Goal: Information Seeking & Learning: Find specific fact

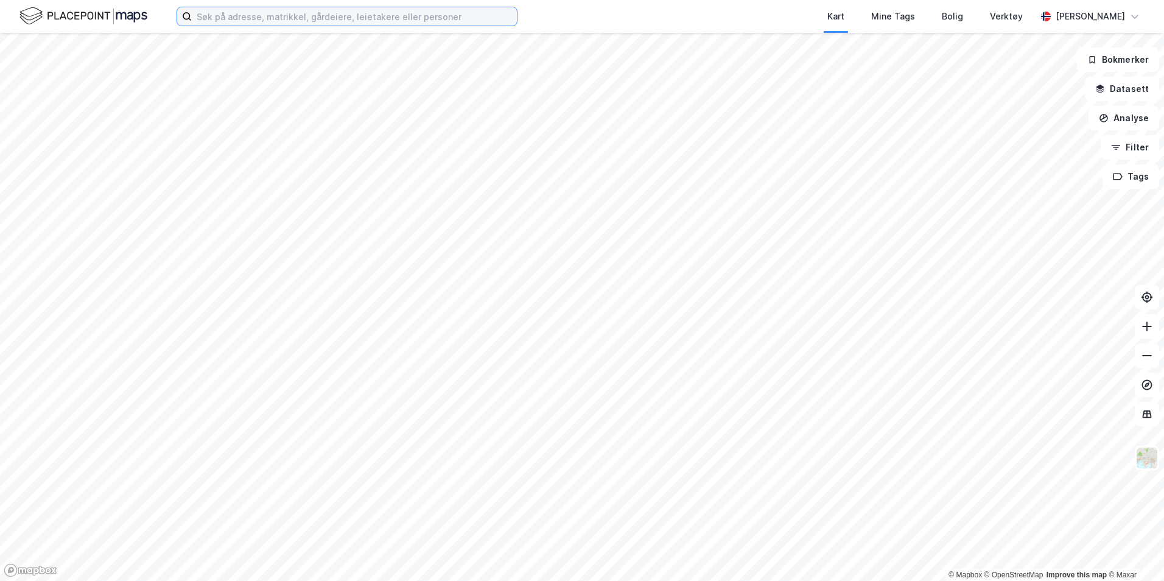
click at [233, 16] on input at bounding box center [354, 16] width 325 height 18
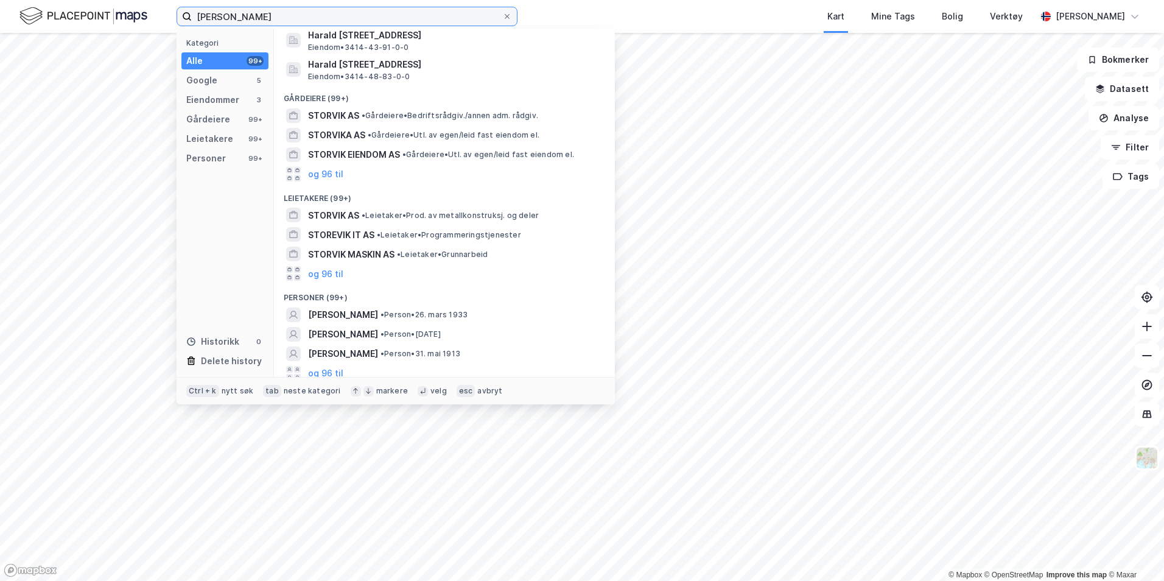
scroll to position [160, 0]
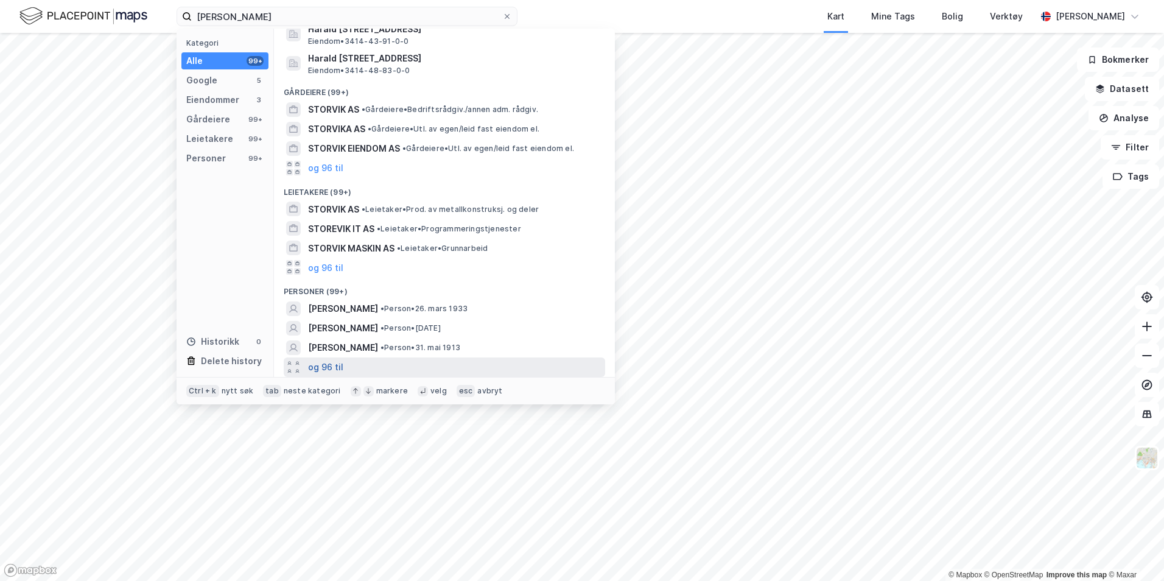
click at [335, 362] on button "og 96 til" at bounding box center [325, 367] width 35 height 15
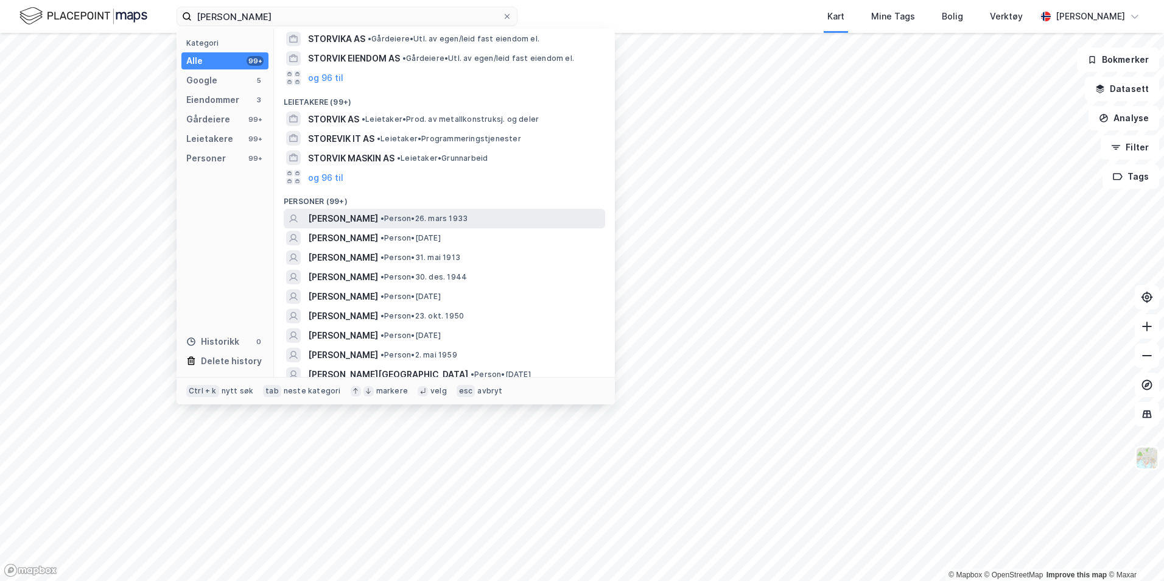
scroll to position [282, 0]
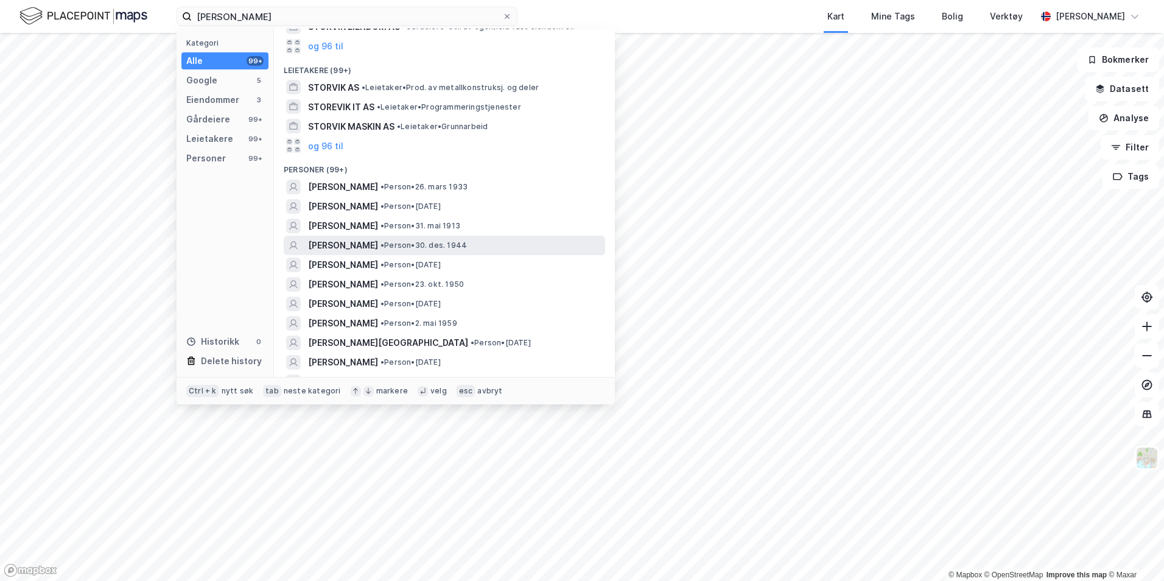
click at [480, 243] on div "HARALD STORVIK • Person • 30. des. 1944" at bounding box center [455, 245] width 295 height 15
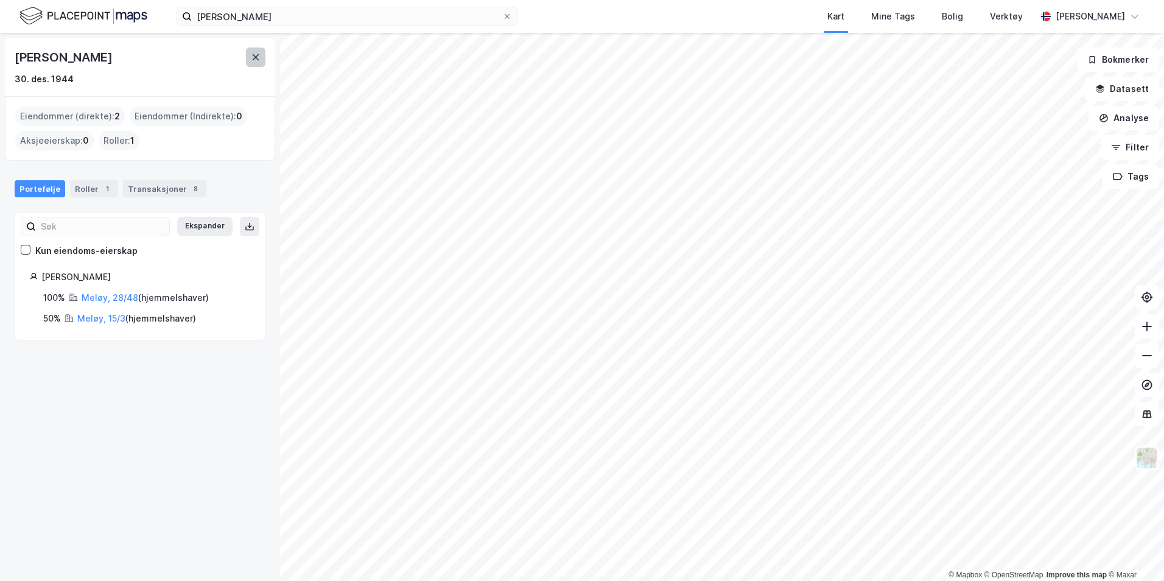
click at [258, 51] on button at bounding box center [255, 56] width 19 height 19
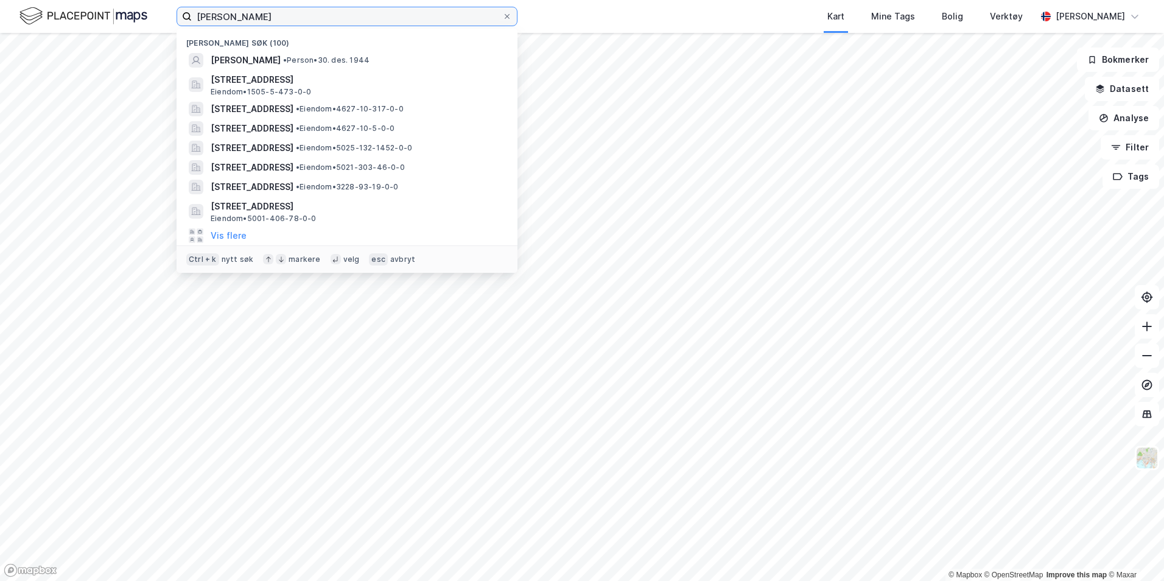
click at [261, 16] on input "harald storvik" at bounding box center [347, 16] width 310 height 18
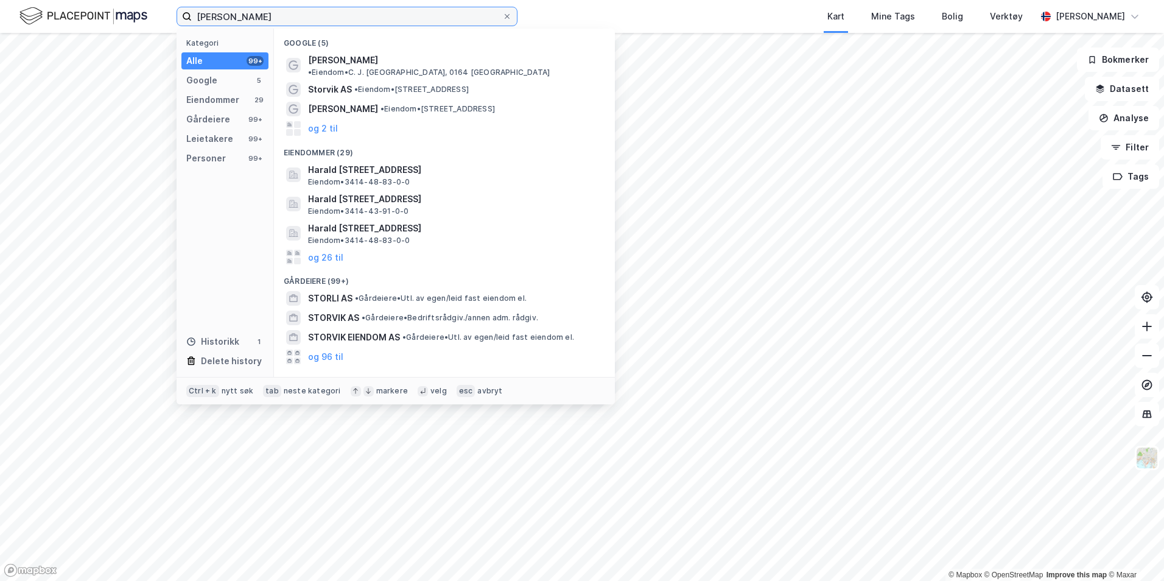
type input "harald storvik"
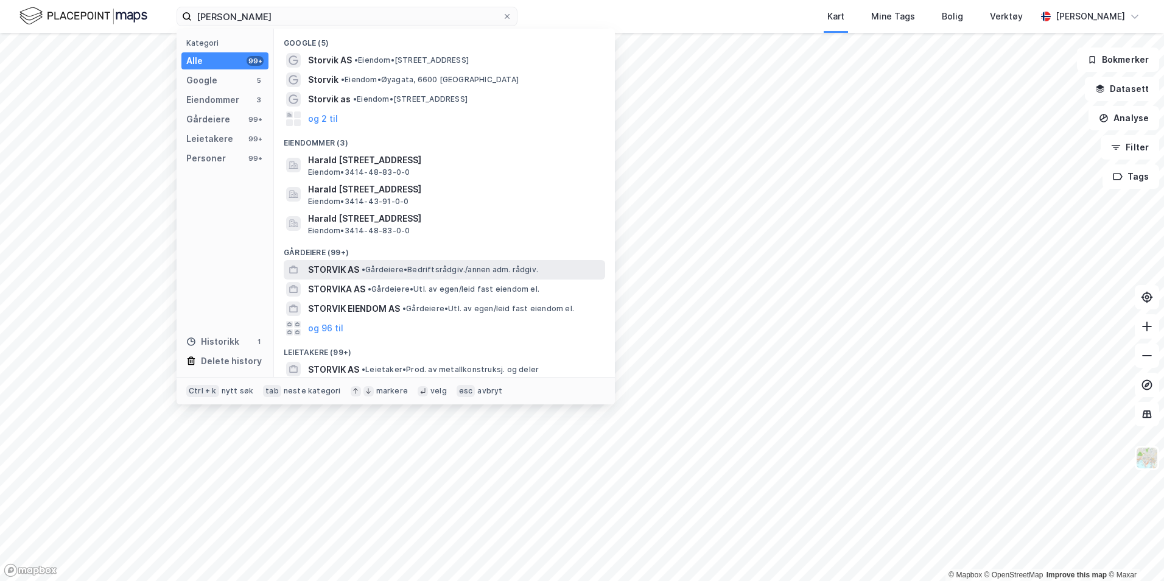
click at [416, 265] on span "• Gårdeiere • Bedriftsrådgiv./annen adm. rådgiv." at bounding box center [450, 270] width 177 height 10
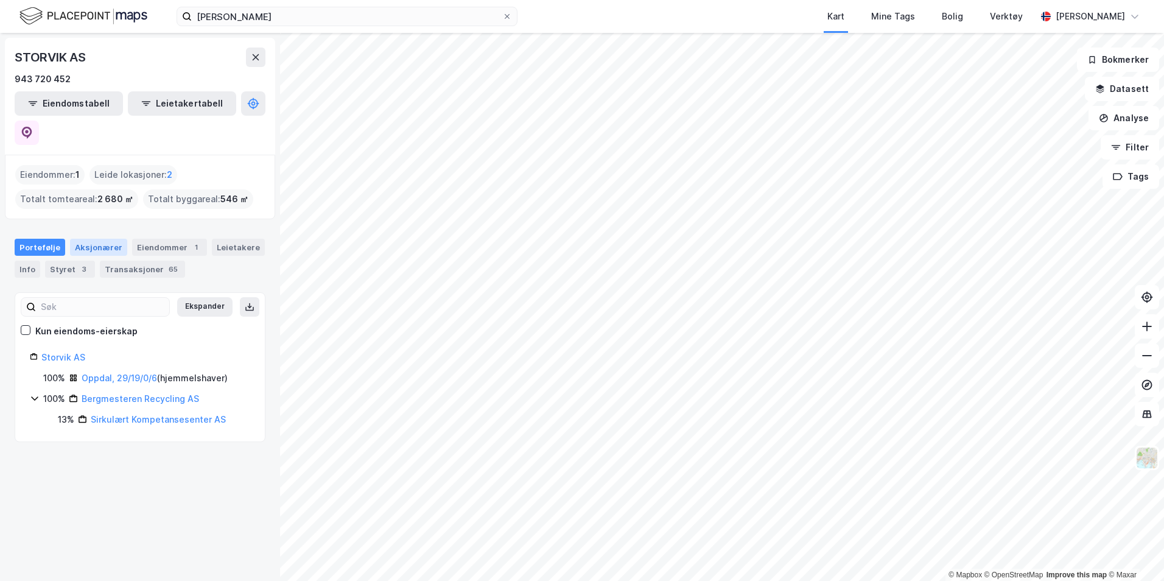
click at [98, 239] on div "Aksjonærer" at bounding box center [98, 247] width 57 height 17
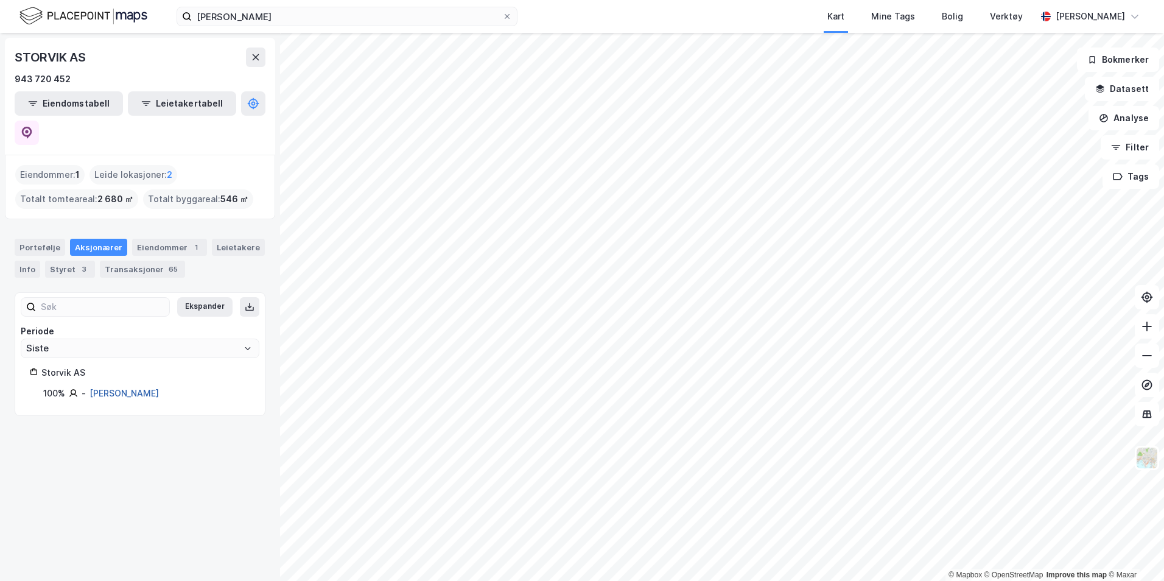
click at [130, 388] on link "Storvik Greta P Aasen" at bounding box center [123, 393] width 69 height 10
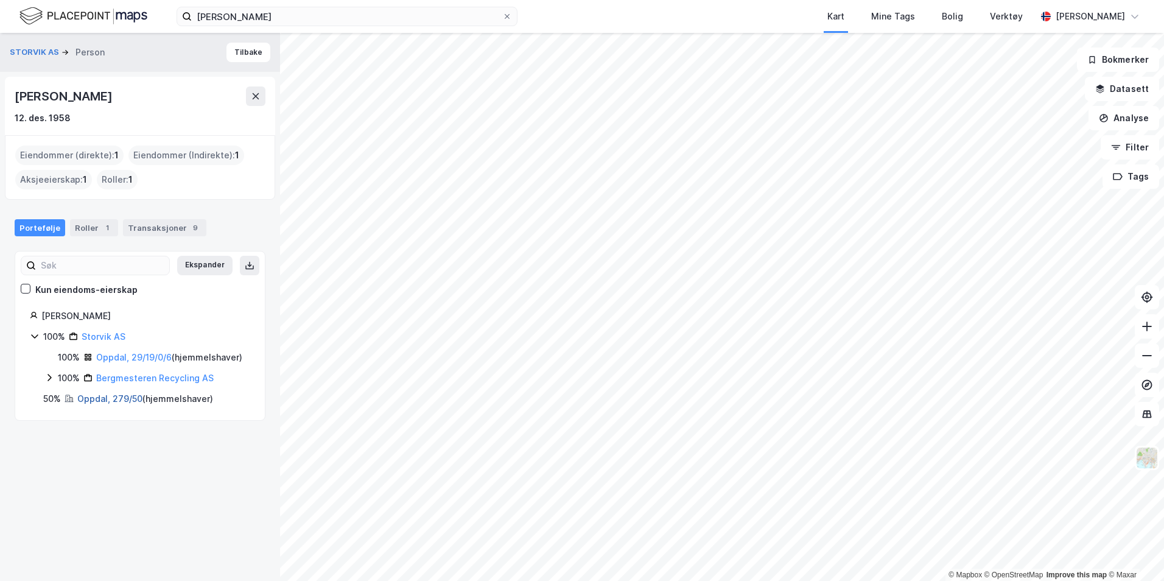
click at [123, 404] on link "Oppdal, 279/50" at bounding box center [109, 398] width 65 height 10
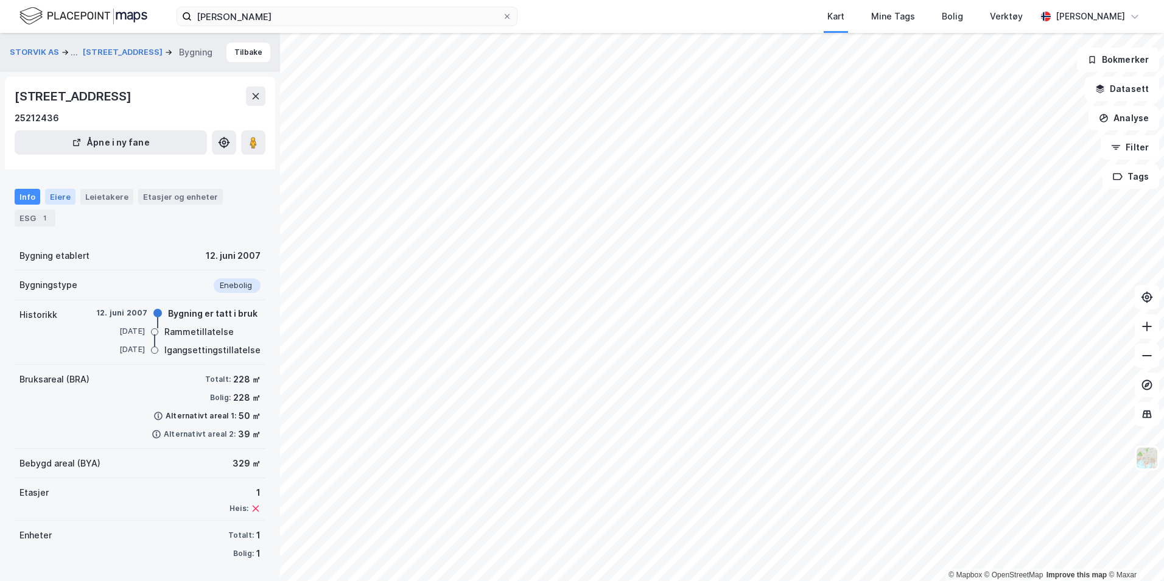
click at [61, 197] on div "Eiere" at bounding box center [60, 197] width 30 height 16
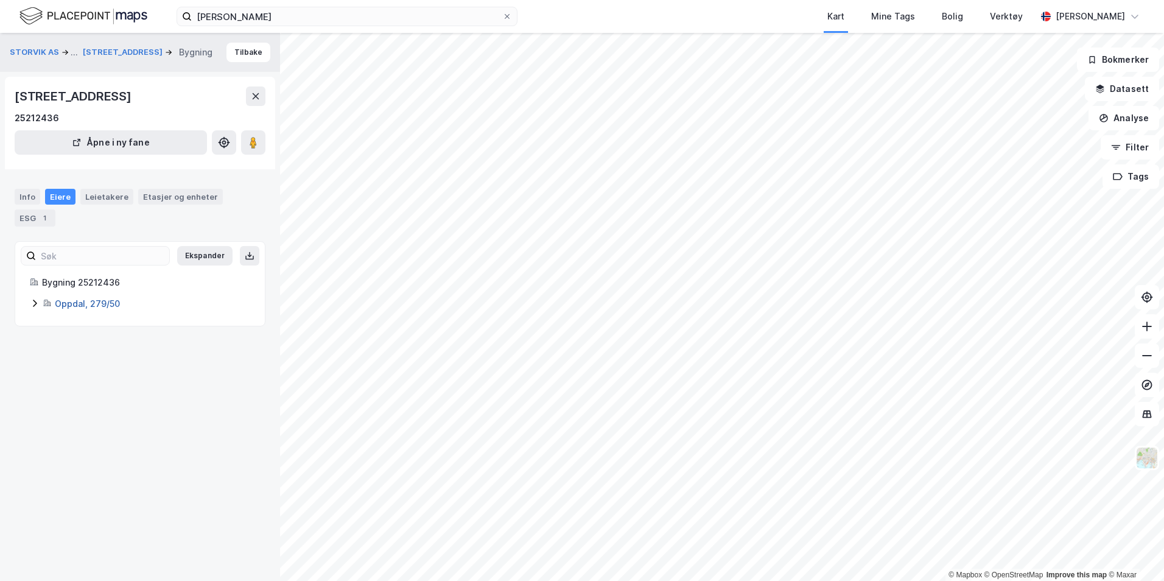
click at [92, 301] on link "Oppdal, 279/50" at bounding box center [87, 303] width 65 height 10
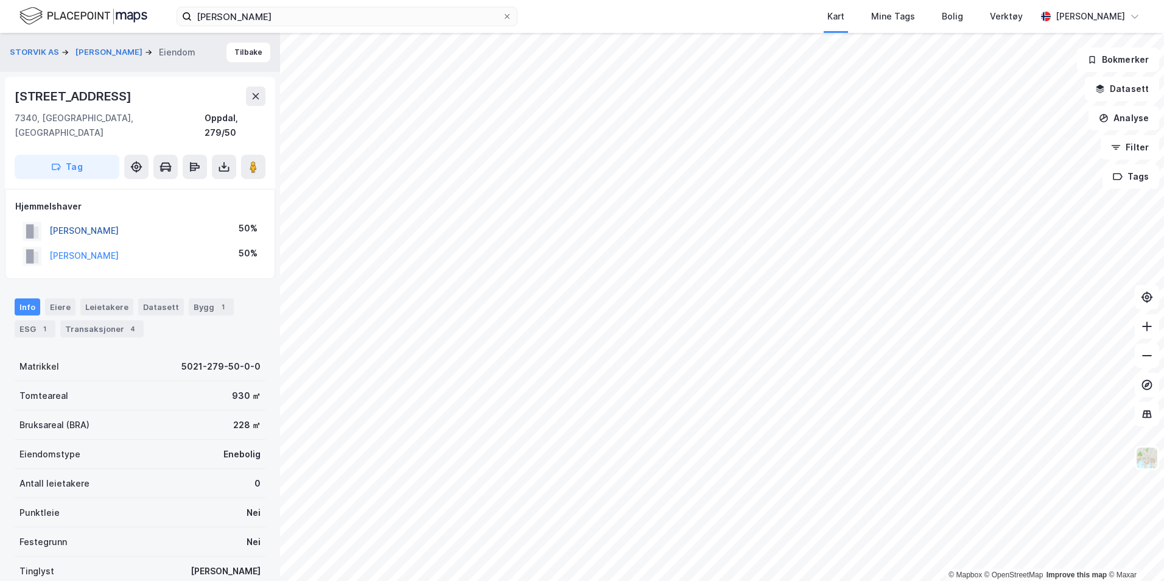
click at [0, 0] on button "STORVIK HARALD MOGSTAD" at bounding box center [0, 0] width 0 height 0
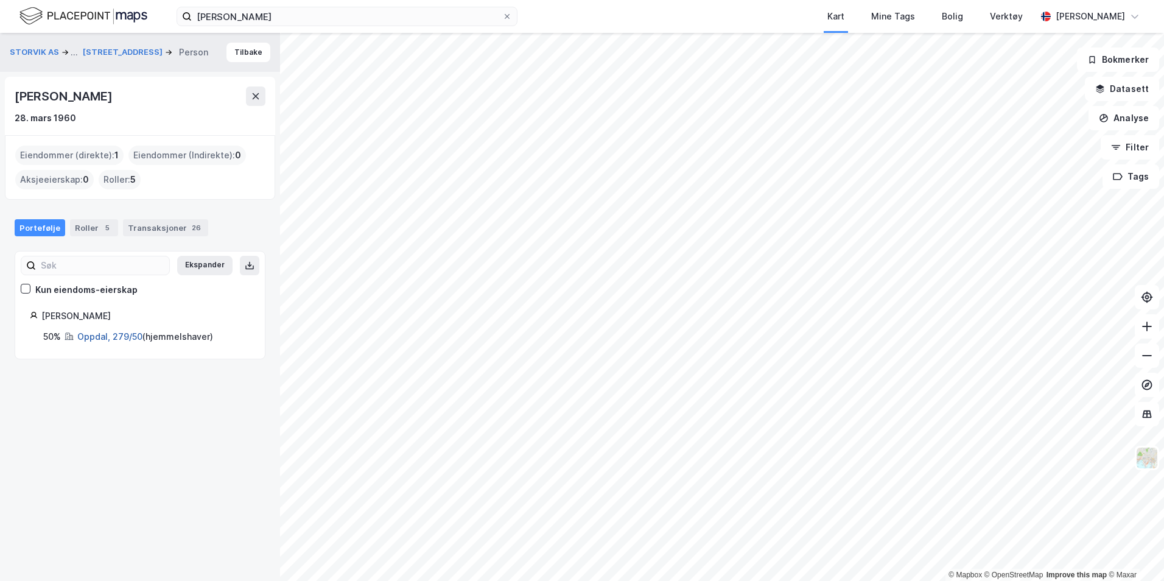
click at [123, 336] on link "Oppdal, 279/50" at bounding box center [109, 336] width 65 height 10
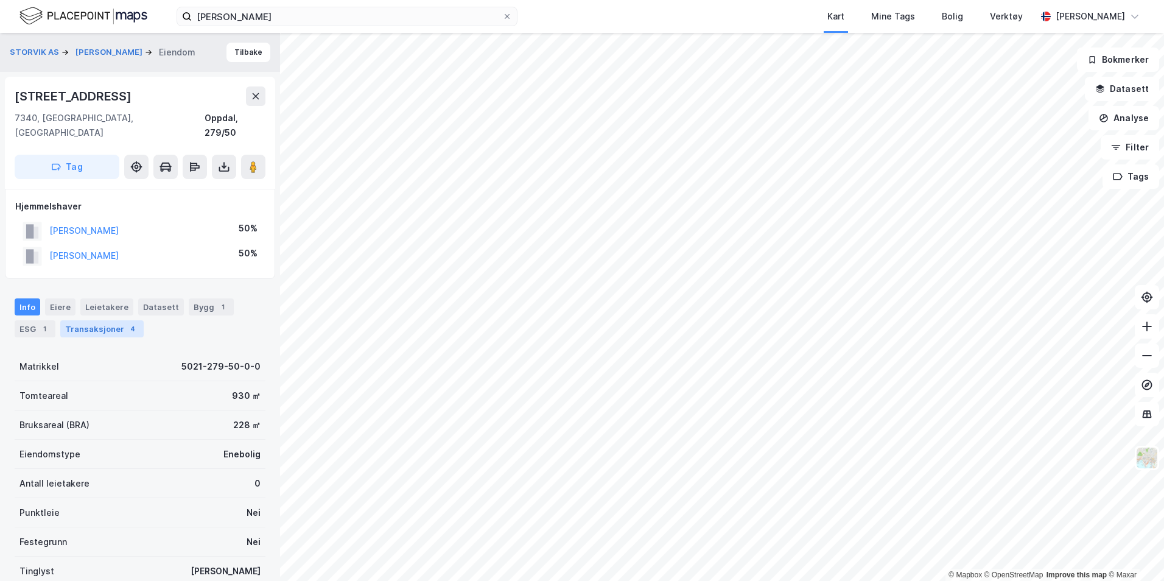
click at [124, 321] on div "Transaksjoner 4" at bounding box center [101, 328] width 83 height 17
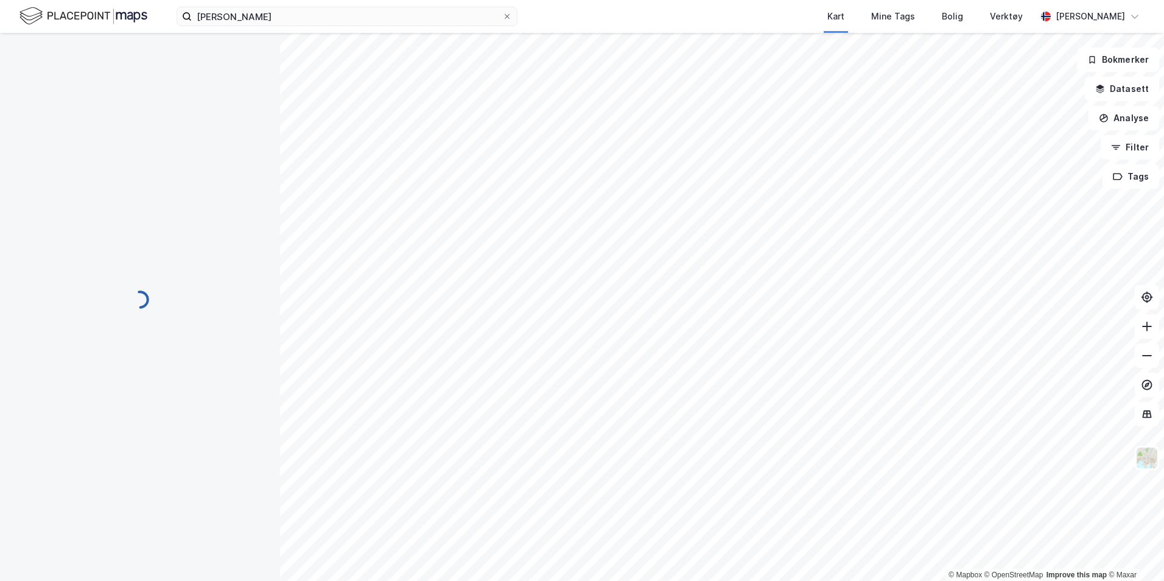
scroll to position [2, 0]
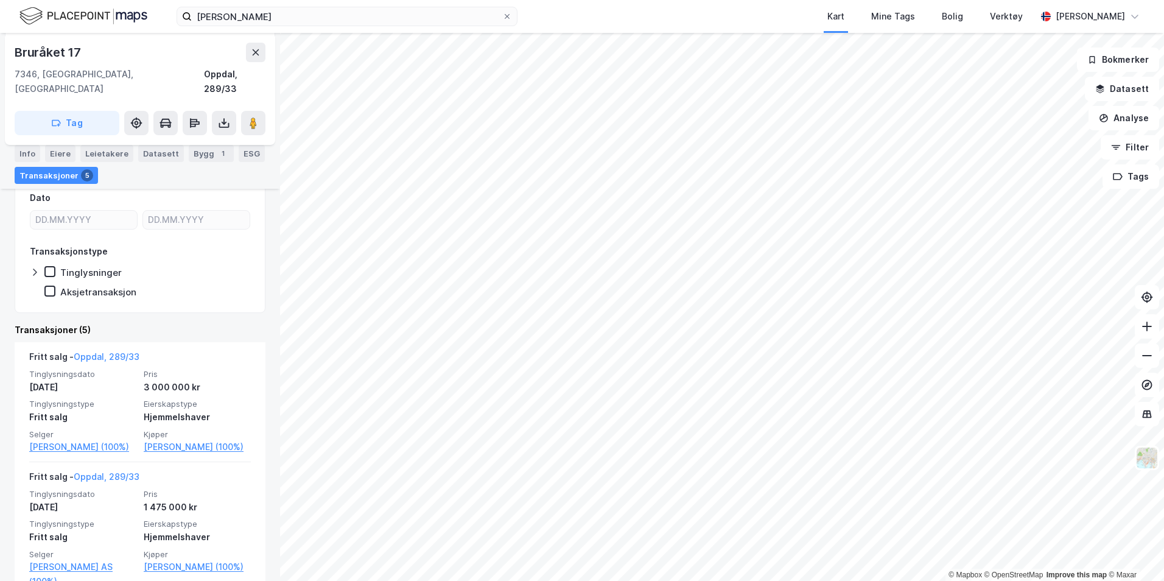
scroll to position [183, 0]
